Goal: Information Seeking & Learning: Check status

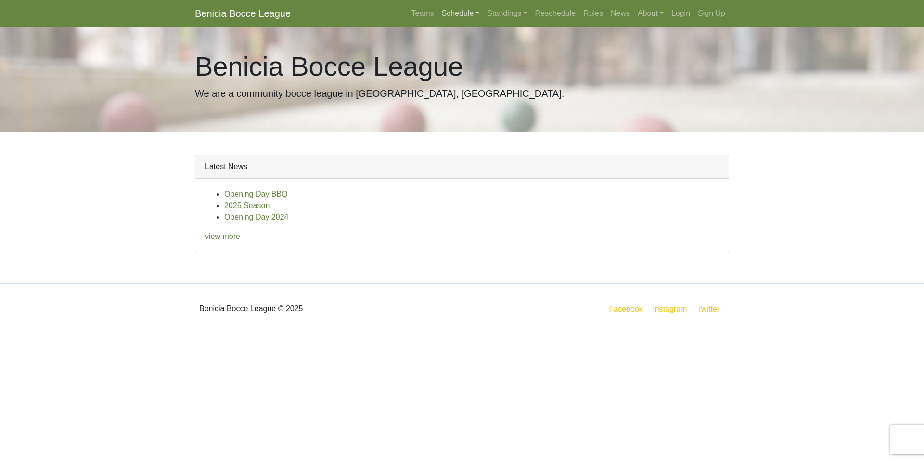
click at [455, 12] on link "Schedule" at bounding box center [461, 13] width 46 height 19
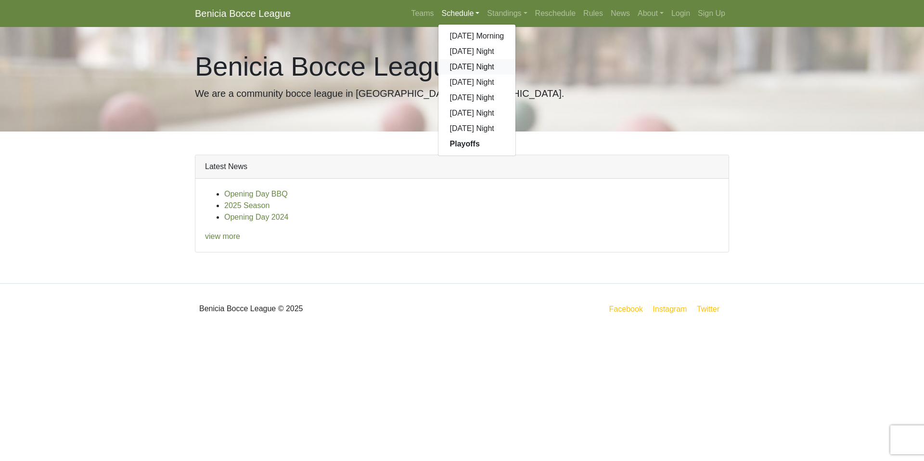
click at [465, 64] on link "[DATE] Night" at bounding box center [476, 66] width 77 height 15
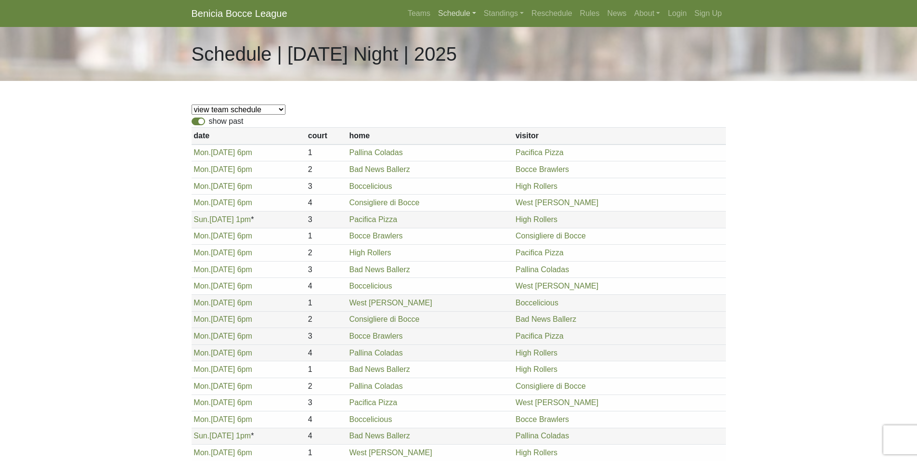
click at [461, 13] on link "Schedule" at bounding box center [457, 13] width 46 height 19
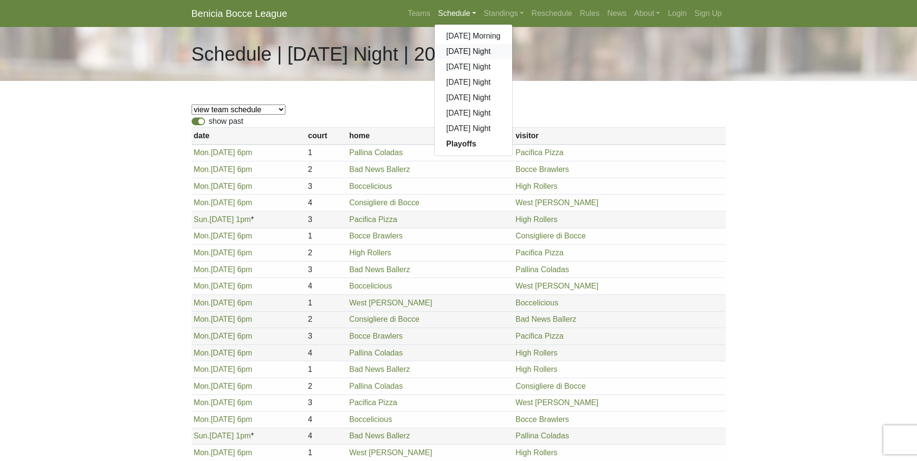
click at [471, 51] on link "[DATE] Night" at bounding box center [473, 51] width 77 height 15
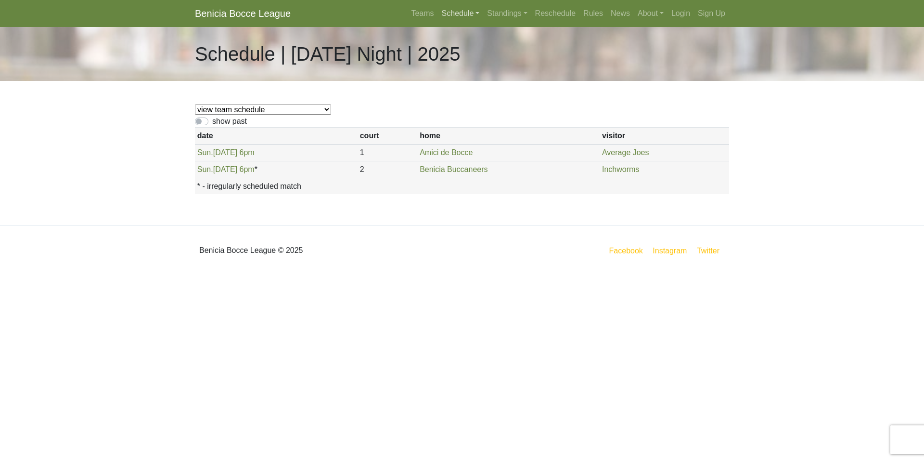
click at [465, 13] on link "Schedule" at bounding box center [461, 13] width 46 height 19
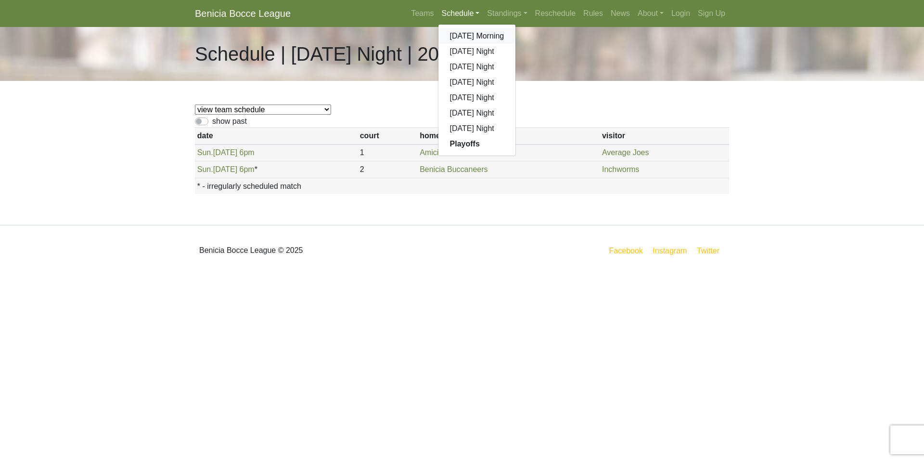
click at [467, 35] on link "[DATE] Morning" at bounding box center [476, 35] width 77 height 15
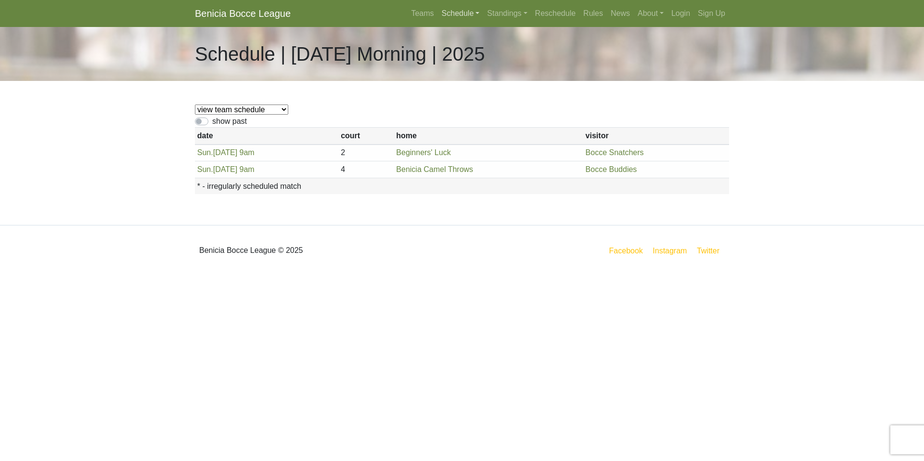
click at [458, 12] on link "Schedule" at bounding box center [461, 13] width 46 height 19
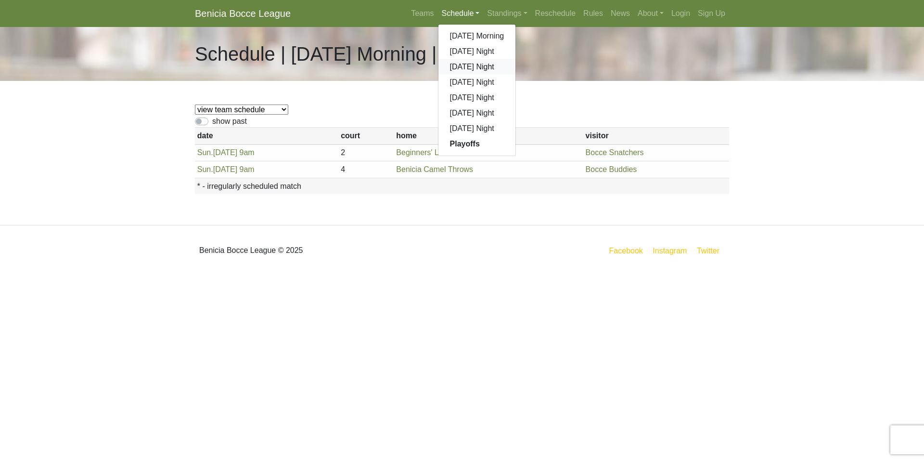
click at [466, 66] on link "[DATE] Night" at bounding box center [476, 66] width 77 height 15
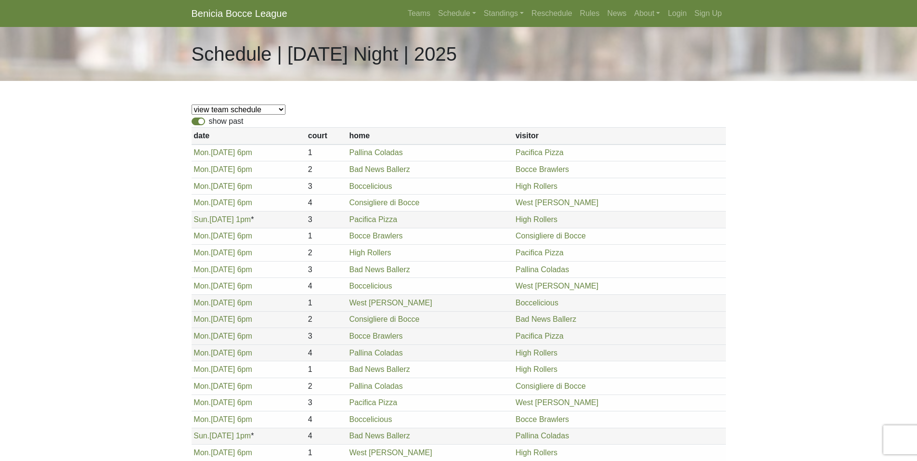
click at [209, 120] on label "show past" at bounding box center [226, 121] width 35 height 12
click at [209, 120] on input "show past" at bounding box center [212, 118] width 6 height 6
checkbox input "false"
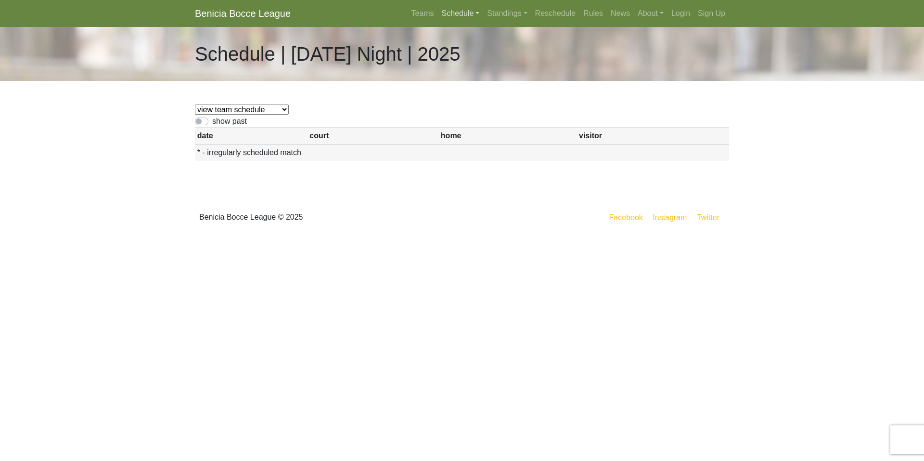
click at [463, 13] on link "Schedule" at bounding box center [461, 13] width 46 height 19
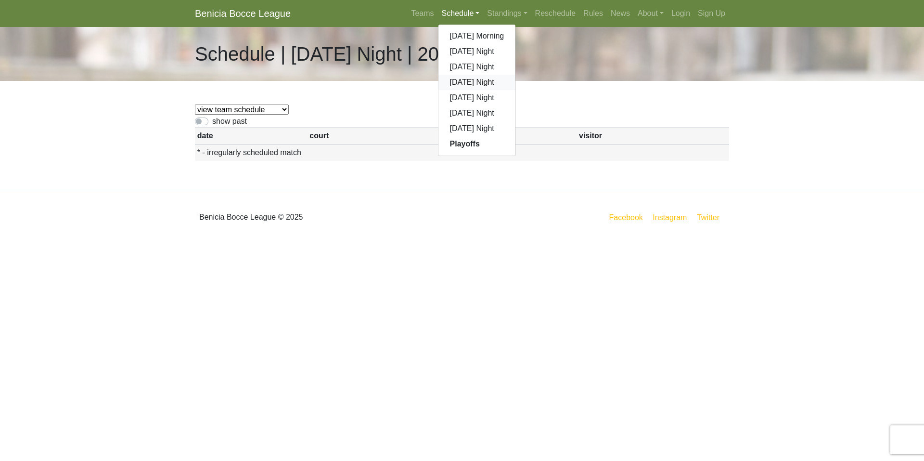
click at [466, 77] on link "[DATE] Night" at bounding box center [476, 82] width 77 height 15
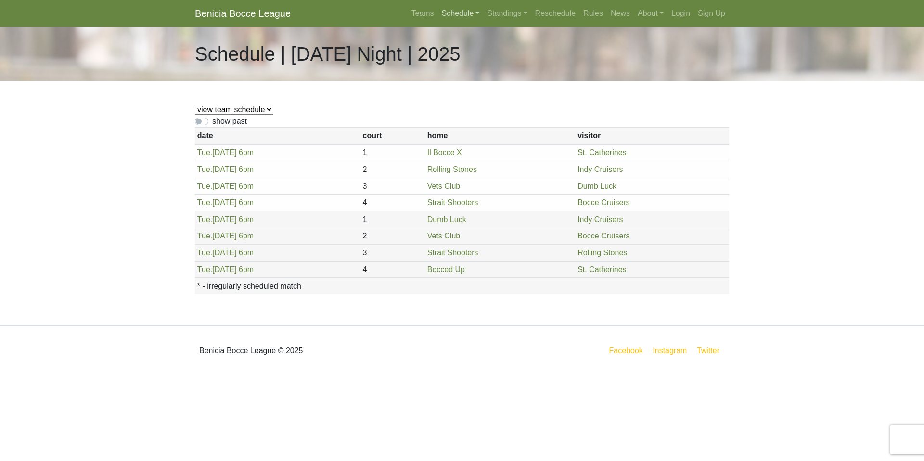
click at [460, 13] on link "Schedule" at bounding box center [461, 13] width 46 height 19
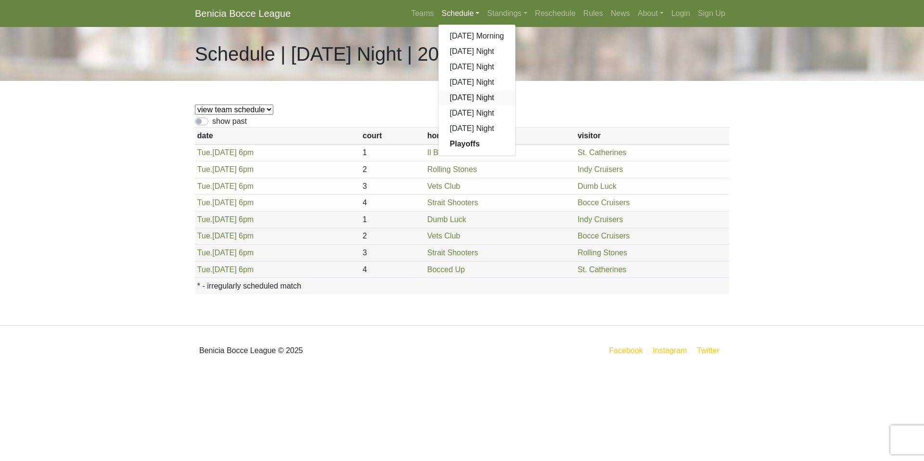
click at [462, 94] on link "[DATE] Night" at bounding box center [476, 97] width 77 height 15
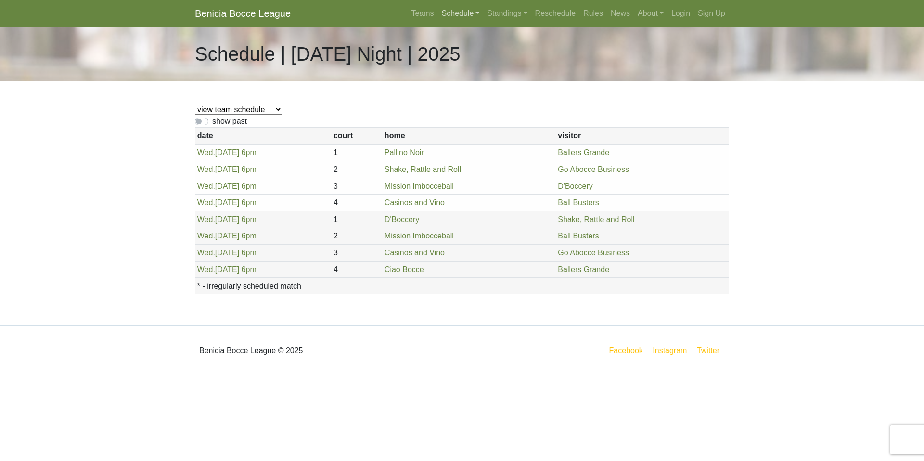
click at [458, 12] on link "Schedule" at bounding box center [461, 13] width 46 height 19
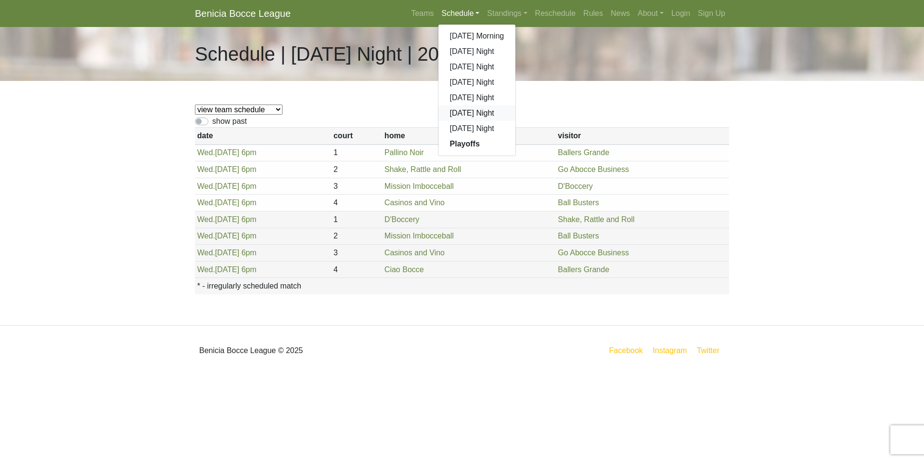
click at [467, 110] on link "[DATE] Night" at bounding box center [476, 112] width 77 height 15
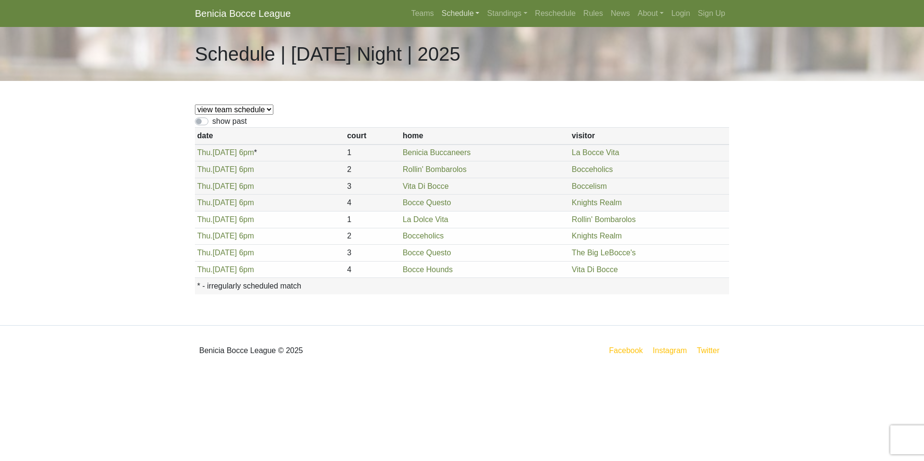
click at [455, 11] on link "Schedule" at bounding box center [461, 13] width 46 height 19
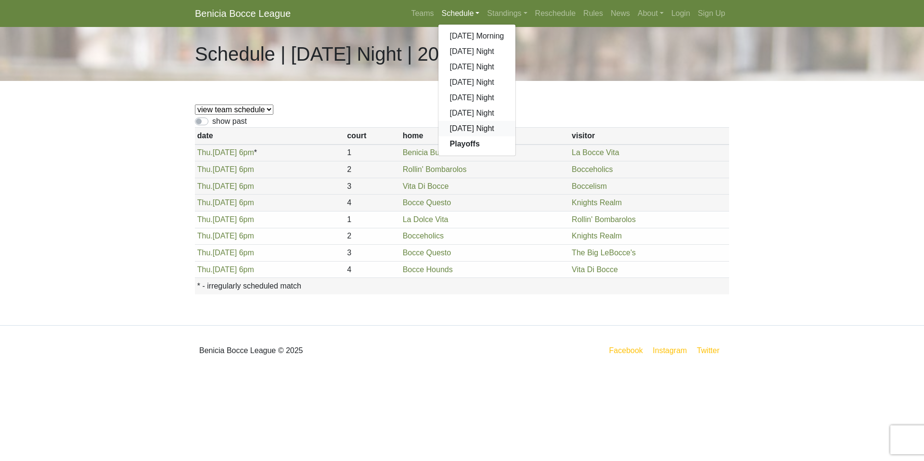
click at [469, 128] on link "[DATE] Night" at bounding box center [476, 128] width 77 height 15
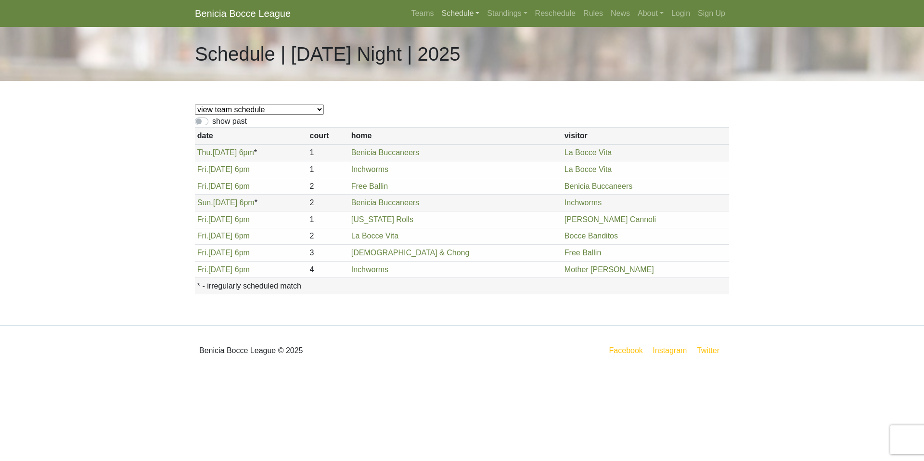
click at [462, 13] on link "Schedule" at bounding box center [461, 13] width 46 height 19
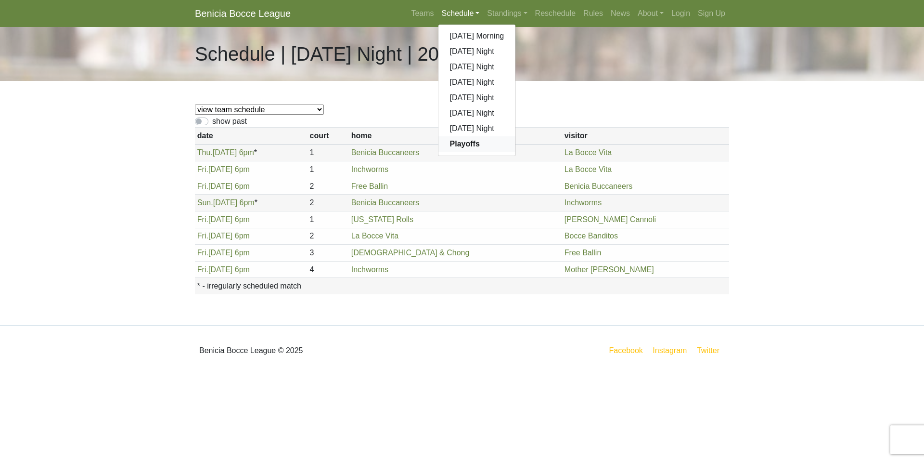
click at [464, 146] on strong "Playoffs" at bounding box center [465, 144] width 30 height 8
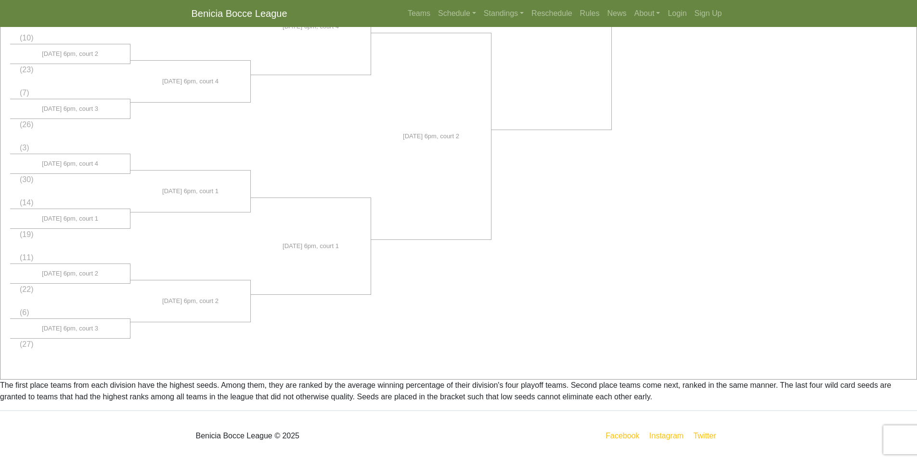
scroll to position [669, 0]
